Goal: Task Accomplishment & Management: Manage account settings

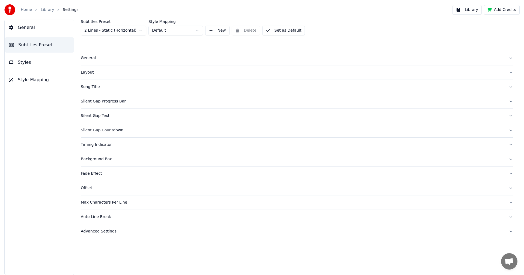
click at [24, 64] on span "Styles" at bounding box center [24, 62] width 13 height 7
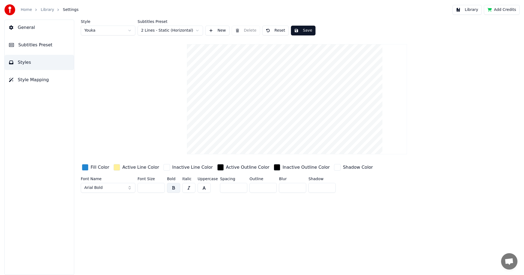
click at [43, 79] on span "Style Mapping" at bounding box center [33, 80] width 31 height 7
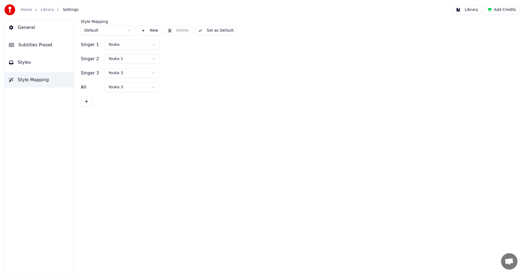
click at [128, 32] on html "Home Library Settings Library Add Credits General Subtitles Preset Styles Style…" at bounding box center [262, 137] width 524 height 275
click at [153, 43] on html "Home Library Settings Library Add Credits General Subtitles Preset Styles Style…" at bounding box center [262, 137] width 524 height 275
click at [21, 63] on span "Styles" at bounding box center [24, 62] width 13 height 7
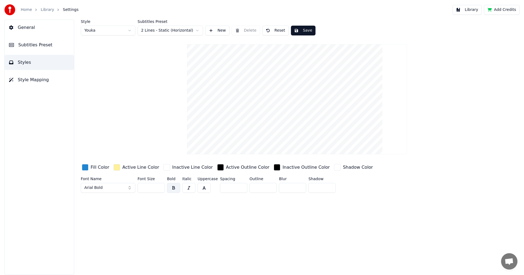
click at [23, 26] on span "General" at bounding box center [26, 27] width 17 height 7
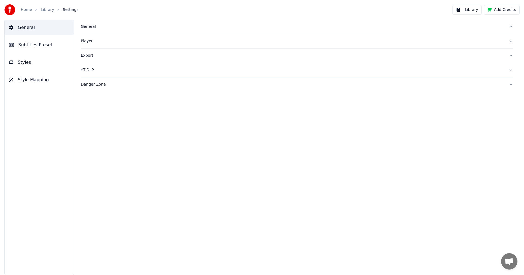
click at [89, 68] on div "YT-DLP" at bounding box center [292, 69] width 423 height 5
click at [25, 25] on span "General" at bounding box center [26, 27] width 17 height 7
click at [46, 8] on link "Library" at bounding box center [47, 9] width 13 height 5
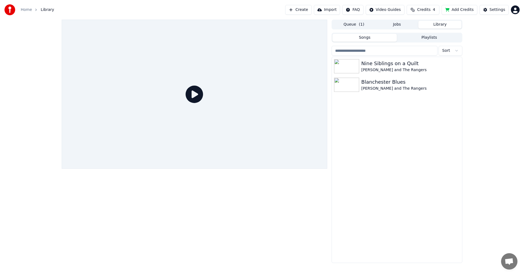
click at [9, 79] on div "Queue ( 1 ) Jobs Library Songs Playlists Sort Nine Siblings on a Quilt [PERSON_…" at bounding box center [262, 142] width 524 height 244
